Goal: Task Accomplishment & Management: Manage account settings

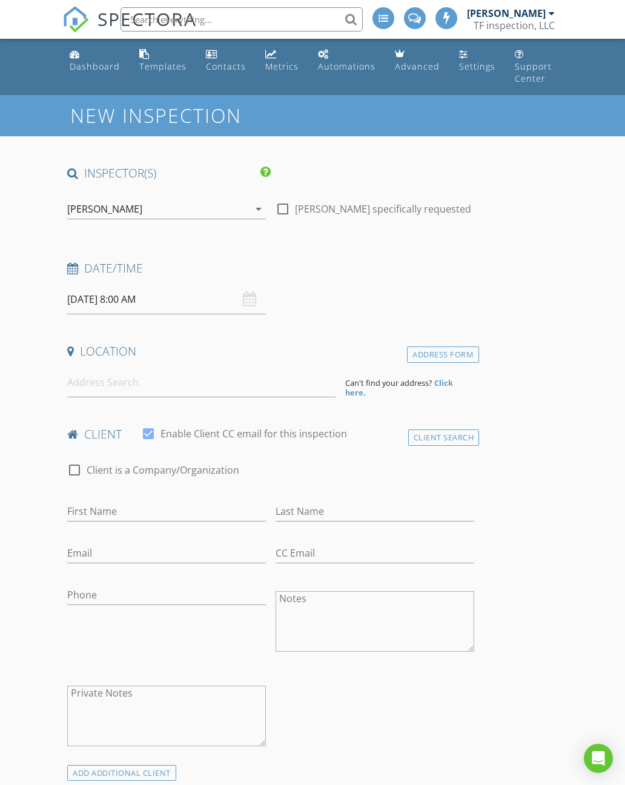
click at [85, 63] on div "Dashboard" at bounding box center [95, 67] width 50 height 12
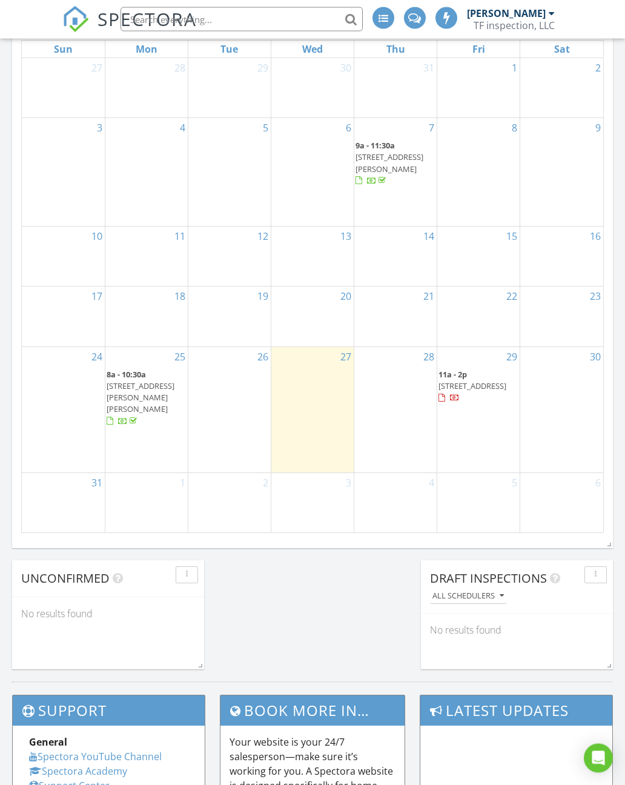
scroll to position [603, 0]
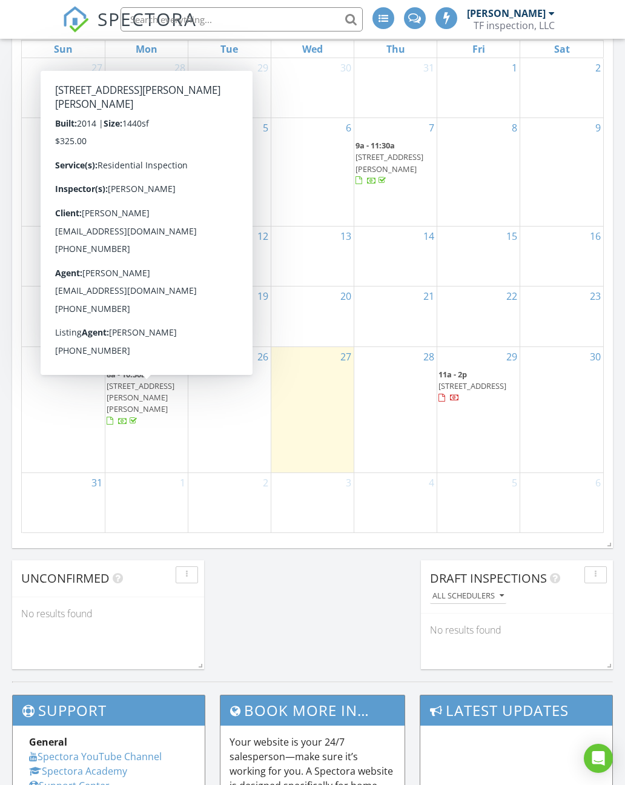
click at [127, 408] on span "19018 11th street madill, Madill 73446" at bounding box center [141, 397] width 68 height 34
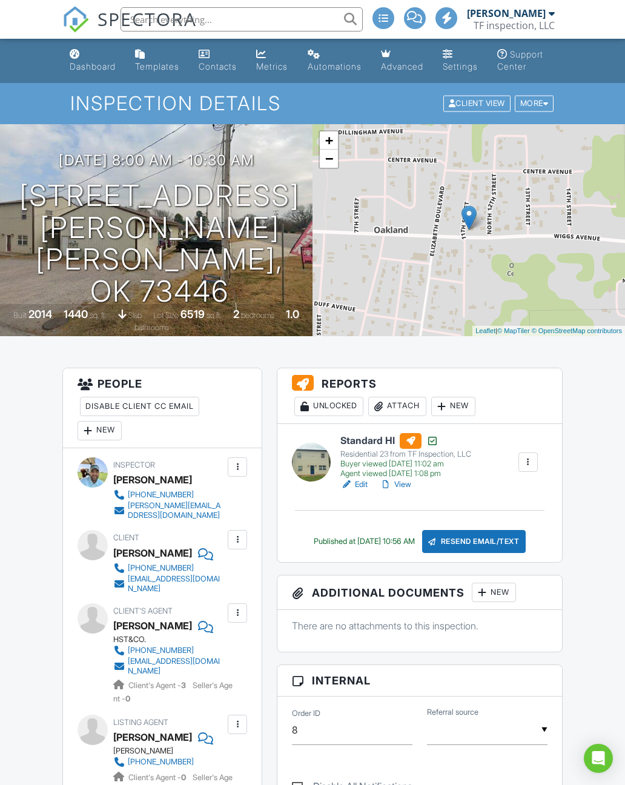
click at [359, 459] on div "Residential 23 from TF Inspection, LLC" at bounding box center [405, 454] width 131 height 10
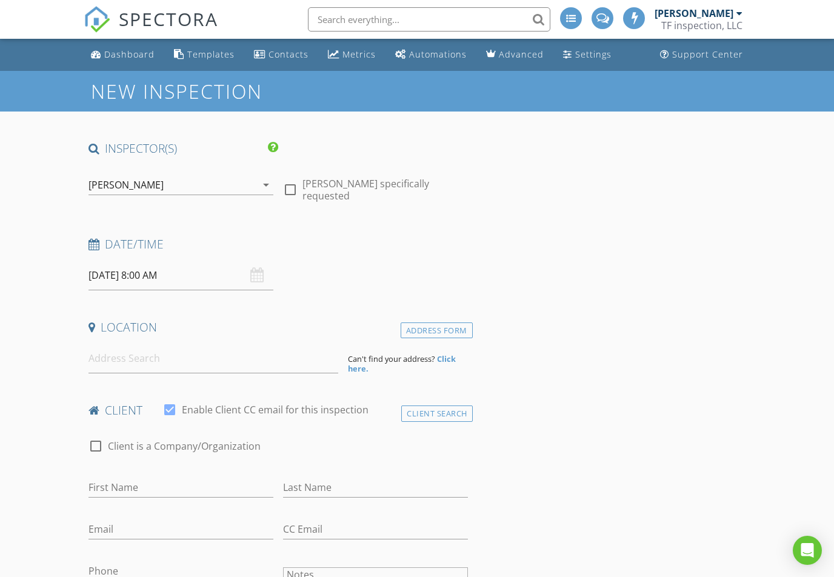
click at [111, 44] on link "Dashboard" at bounding box center [122, 55] width 73 height 22
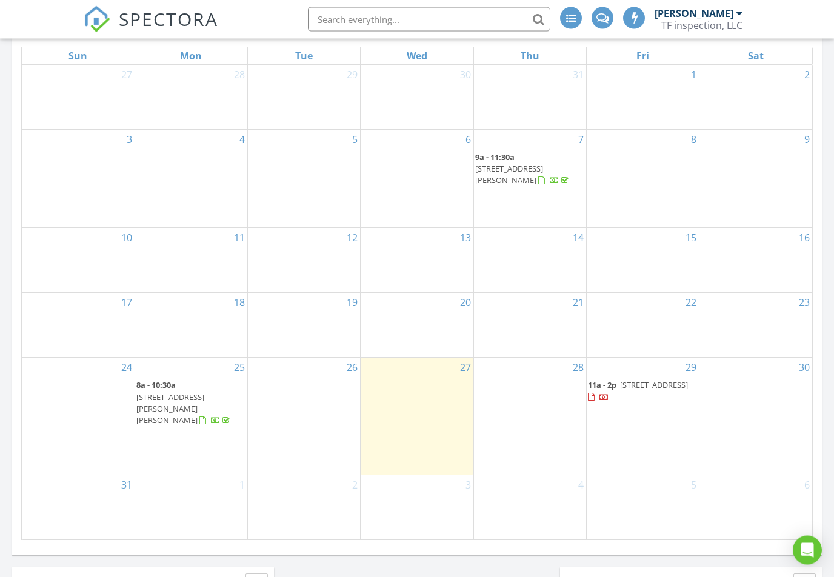
scroll to position [611, 0]
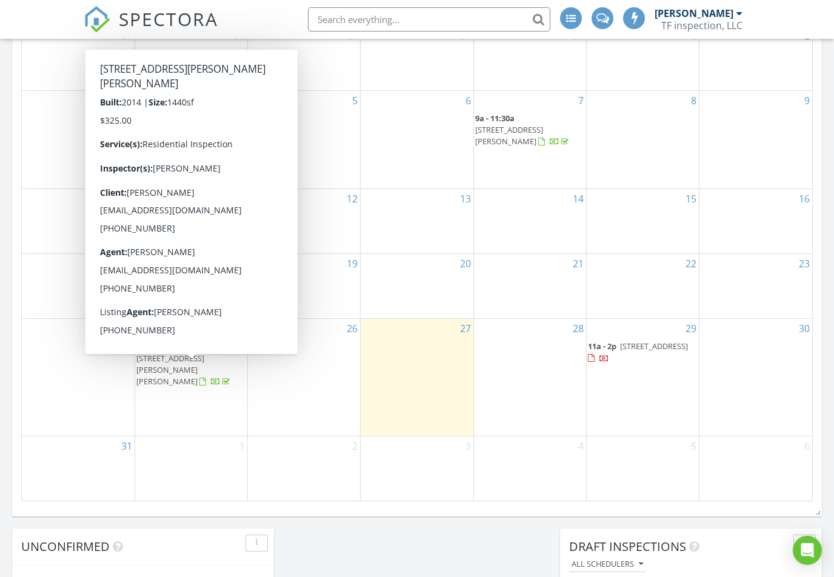
click at [159, 379] on span "19018 11th street madill, Madill 73446" at bounding box center [170, 370] width 68 height 34
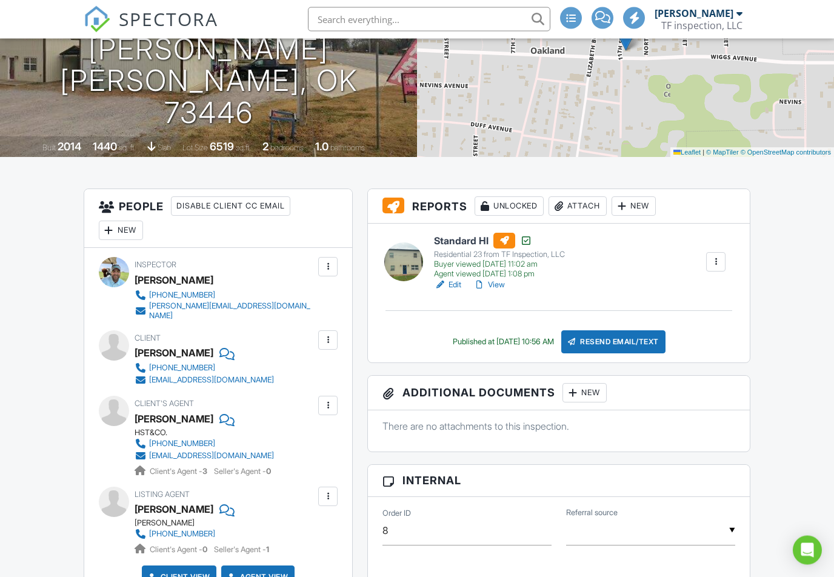
scroll to position [167, 0]
click at [494, 288] on link "View" at bounding box center [489, 285] width 32 height 12
